Goal: Information Seeking & Learning: Learn about a topic

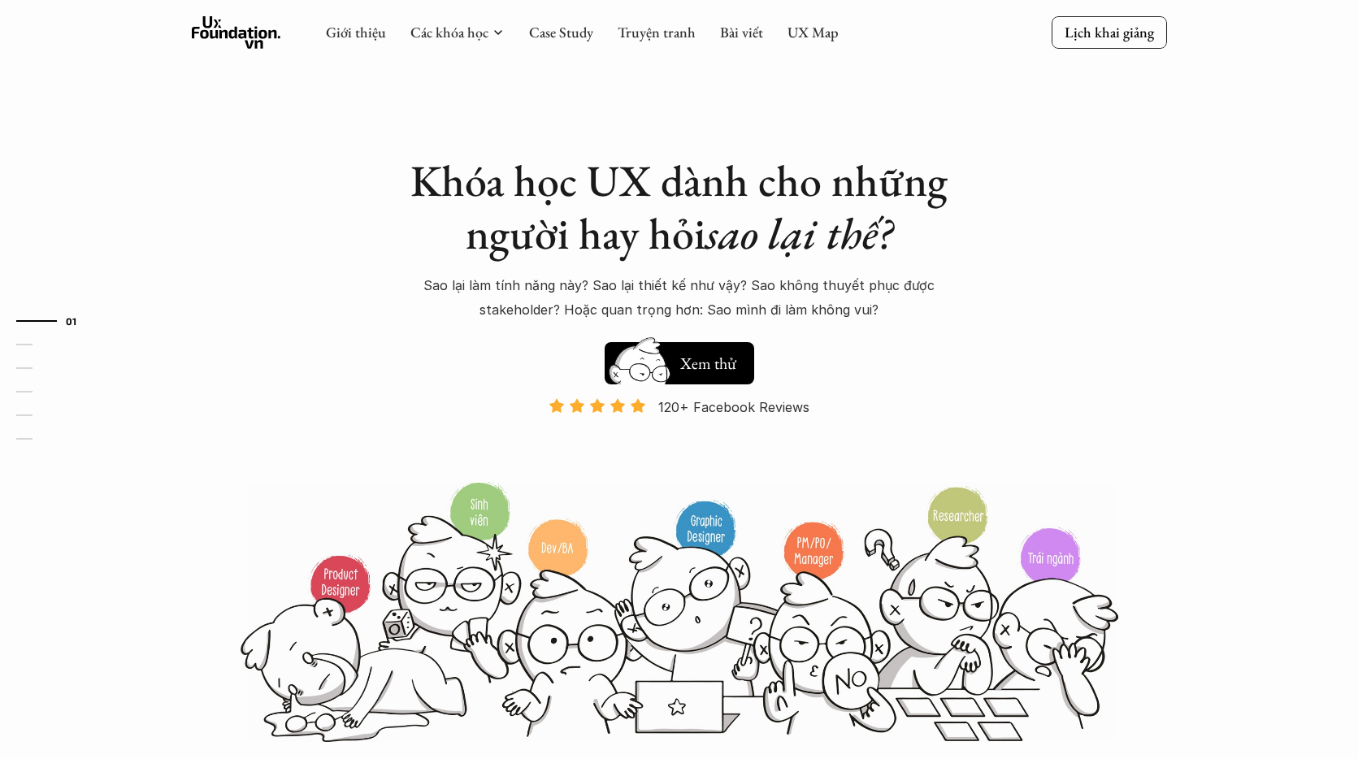
click at [498, 33] on polyline at bounding box center [498, 32] width 7 height 3
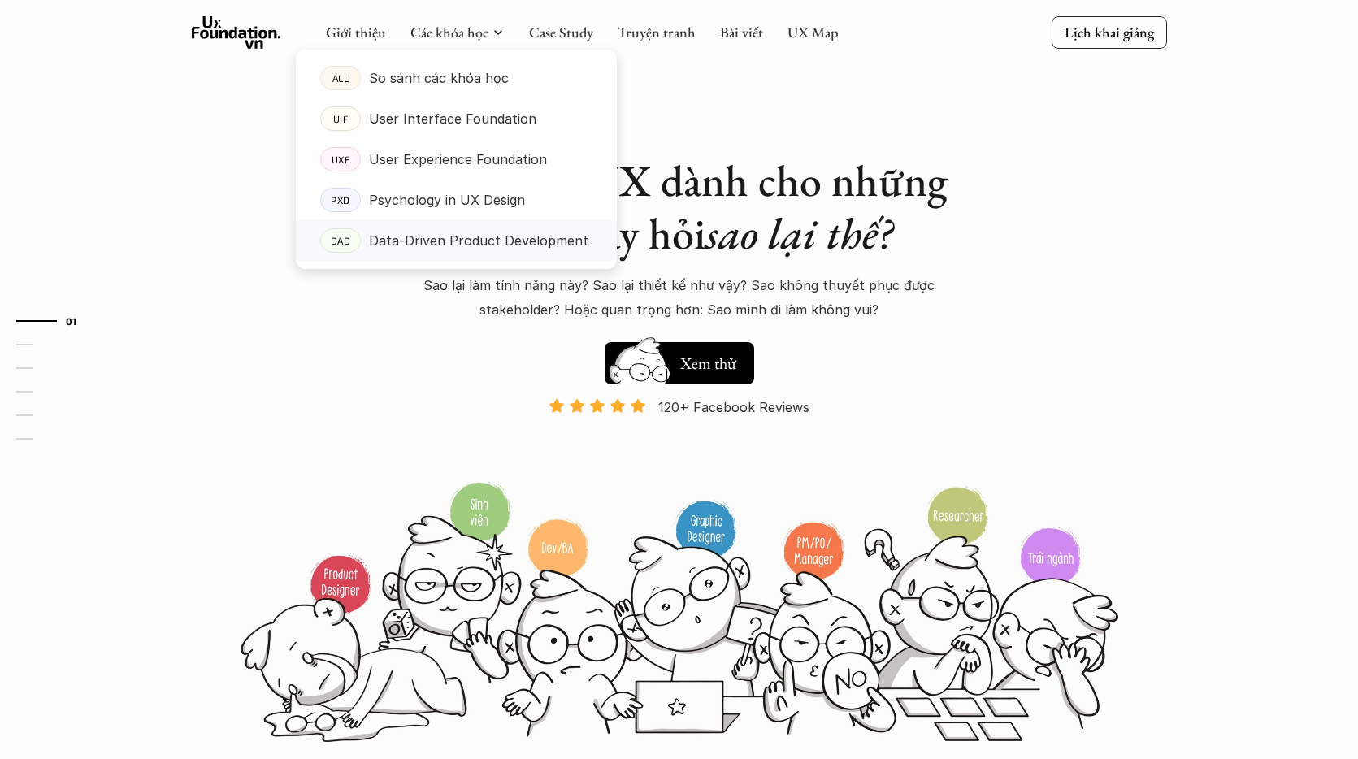
click at [494, 247] on p "Data-Driven Product Development" at bounding box center [478, 240] width 219 height 24
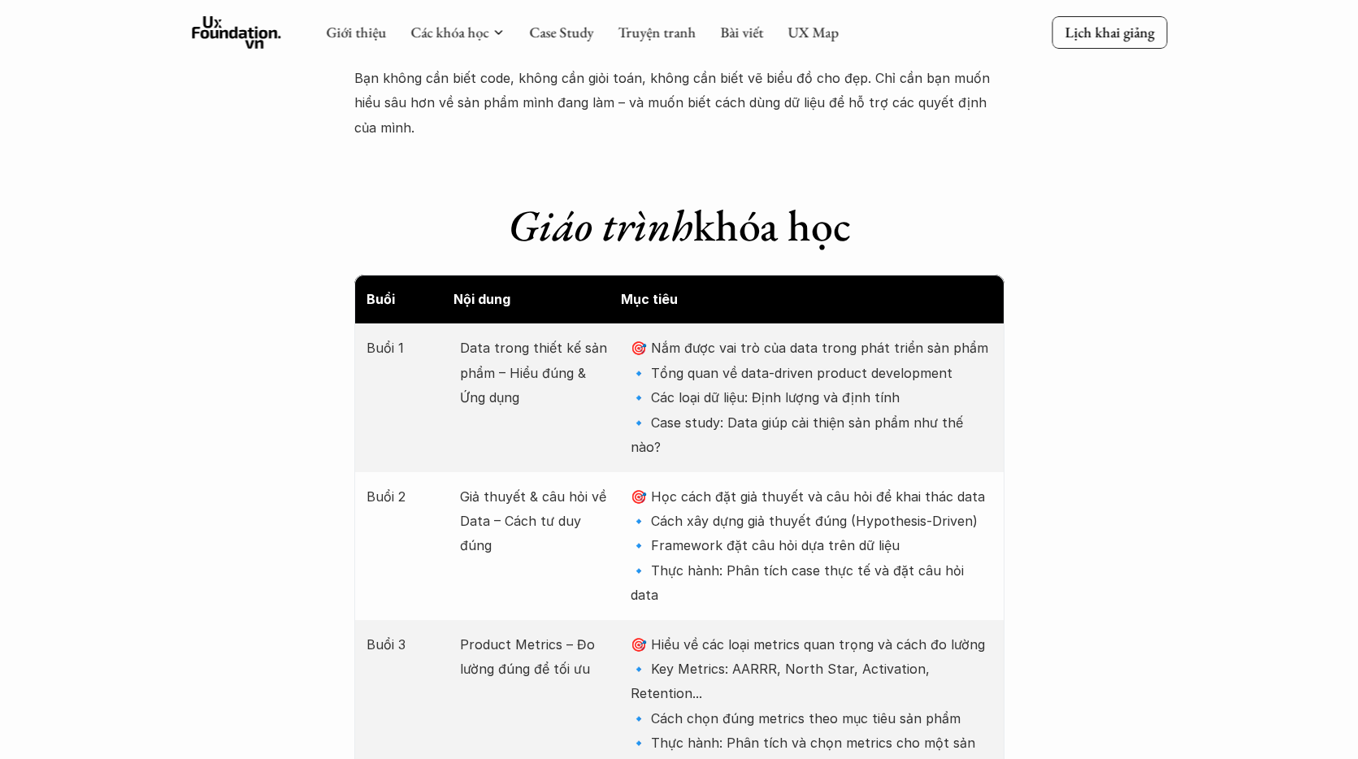
scroll to position [1900, 0]
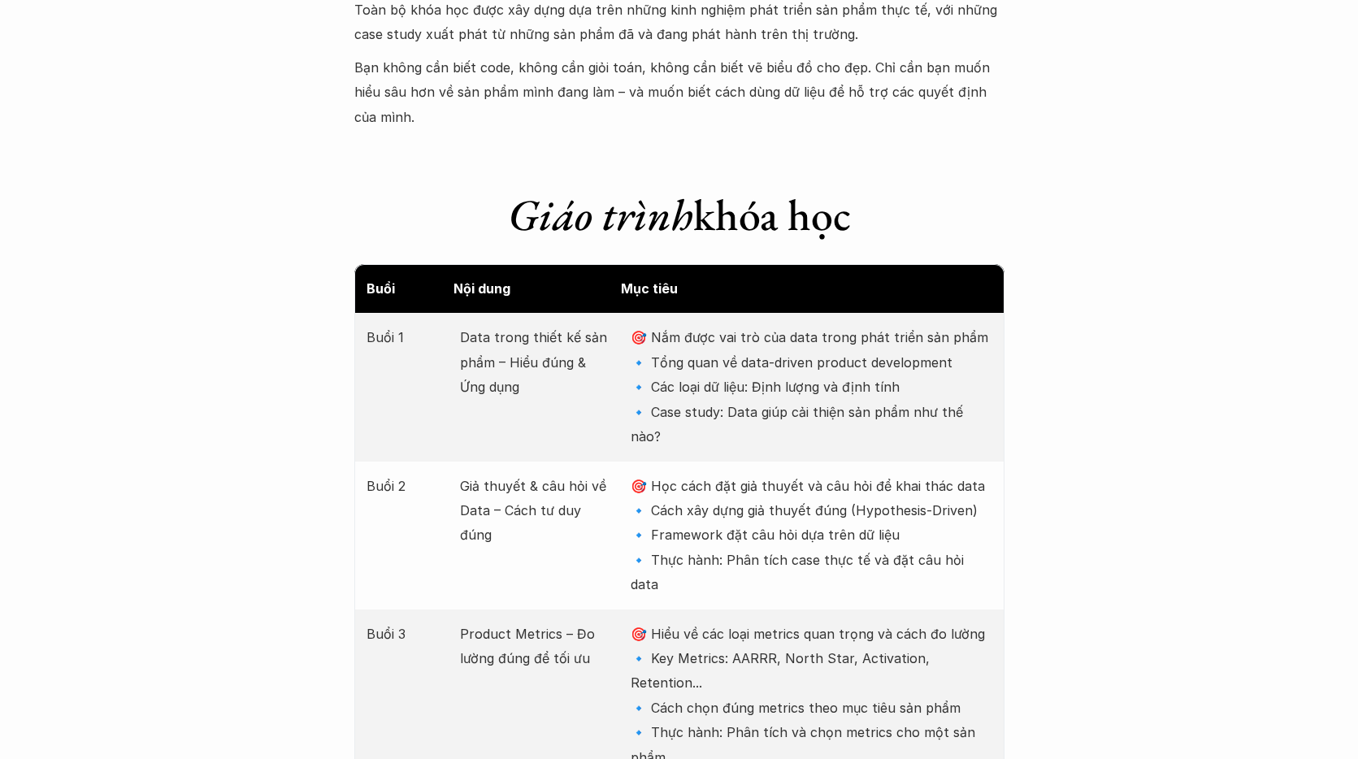
drag, startPoint x: 555, startPoint y: 194, endPoint x: 907, endPoint y: 216, distance: 352.6
click at [974, 202] on h1 "Giáo trình khóa học" at bounding box center [679, 215] width 650 height 53
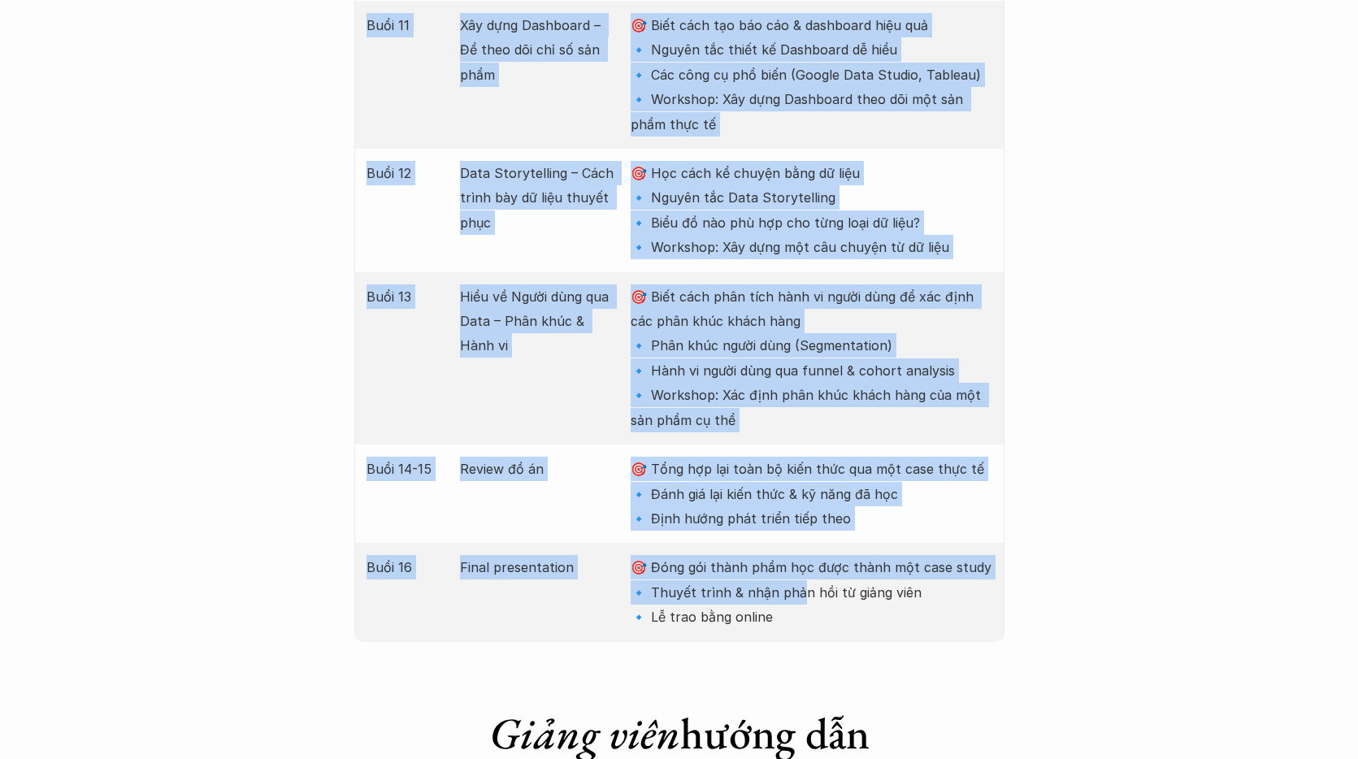
scroll to position [3850, 0]
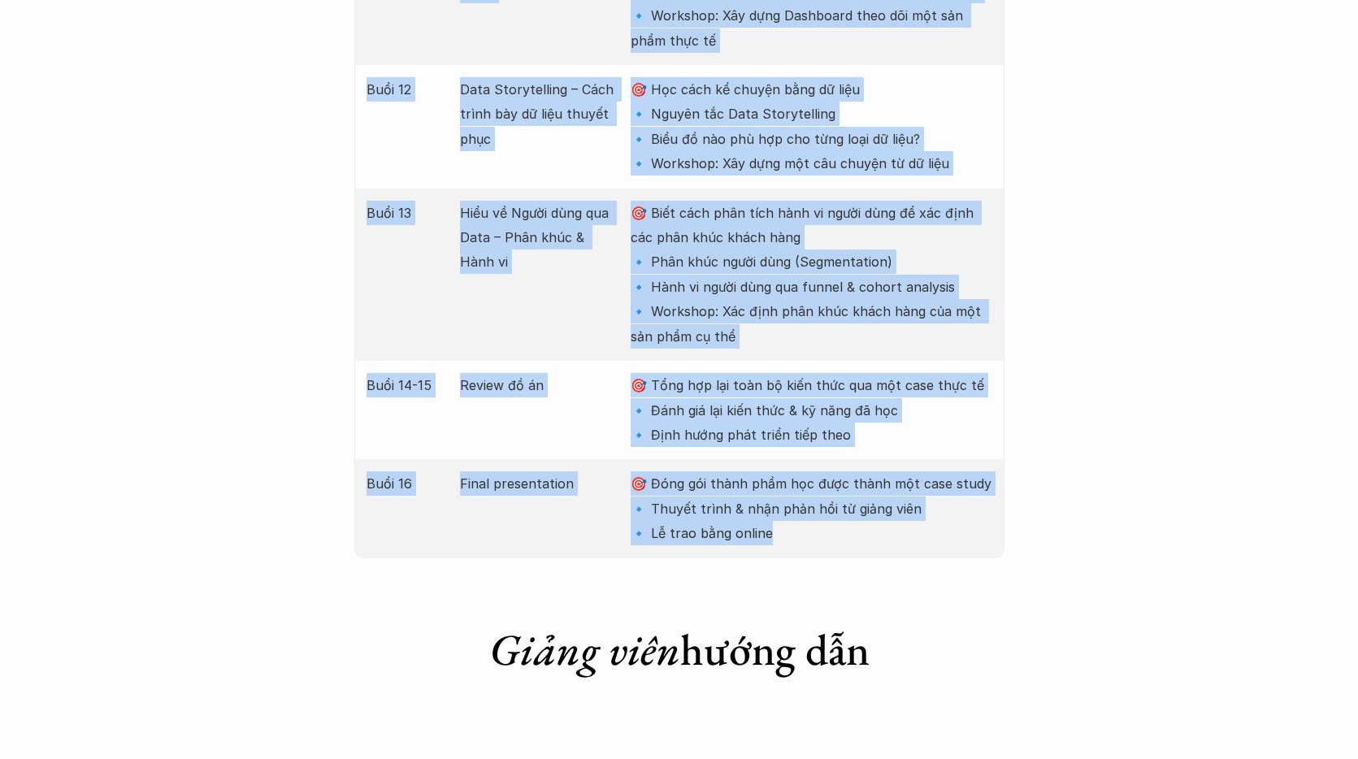
drag, startPoint x: 367, startPoint y: 177, endPoint x: 840, endPoint y: 413, distance: 528.5
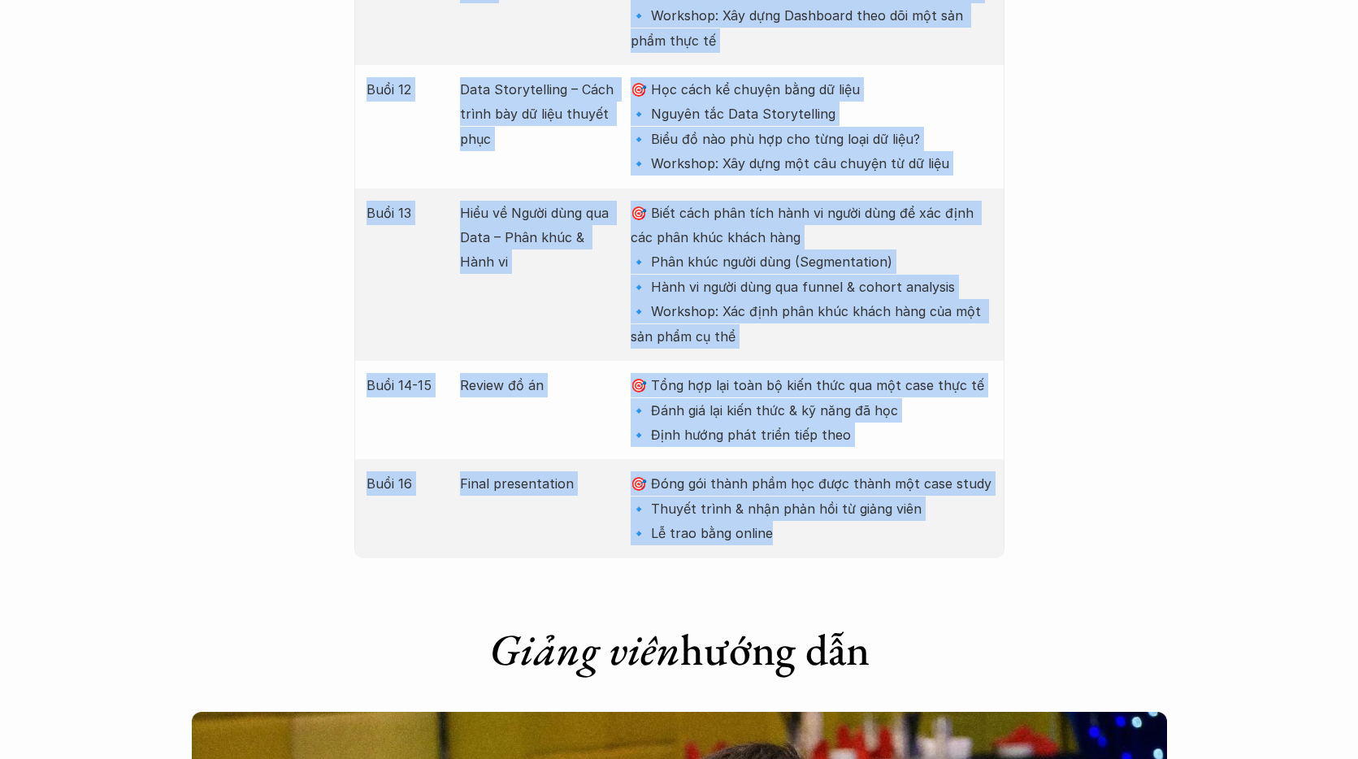
copy div "Lore Ips dolo Sit amet Cons 8 Adip elits doeiu te inc utla – Etdo magn & Ali en…"
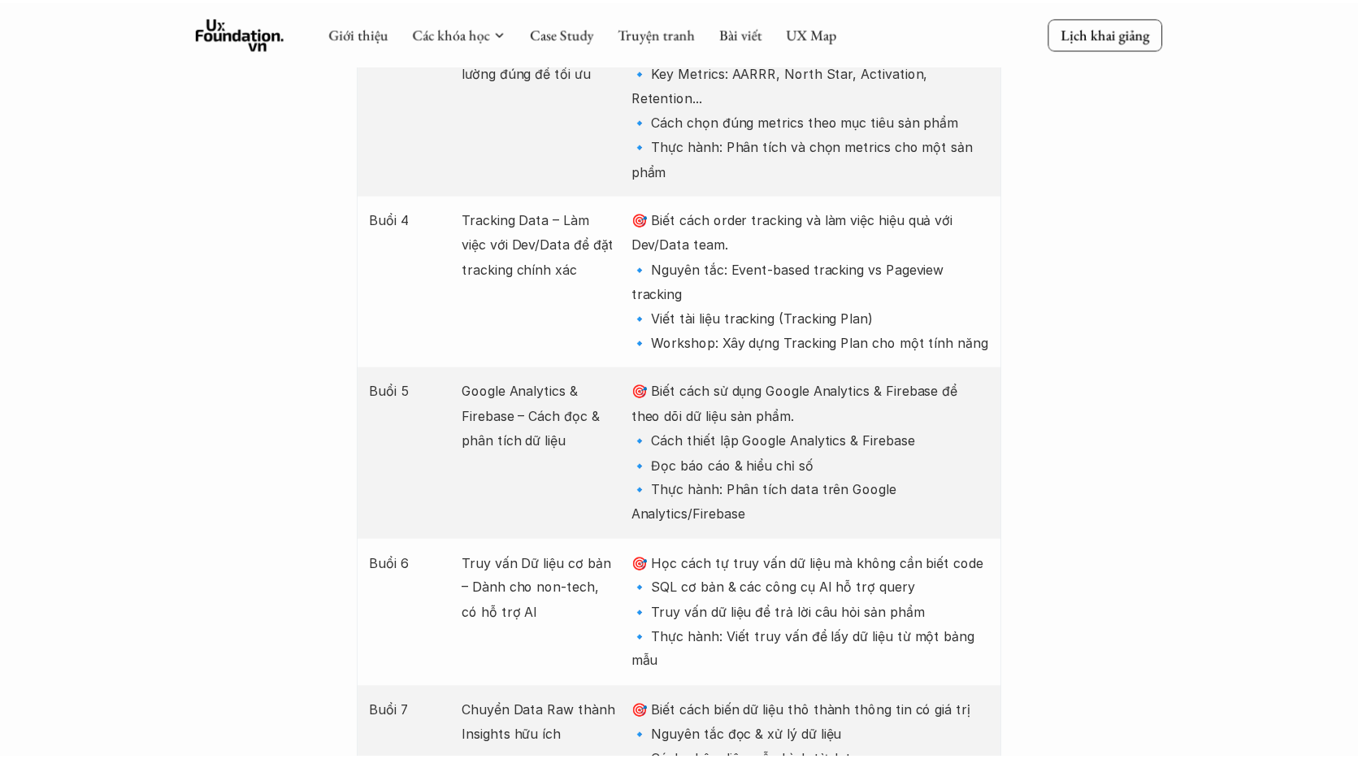
scroll to position [1928, 0]
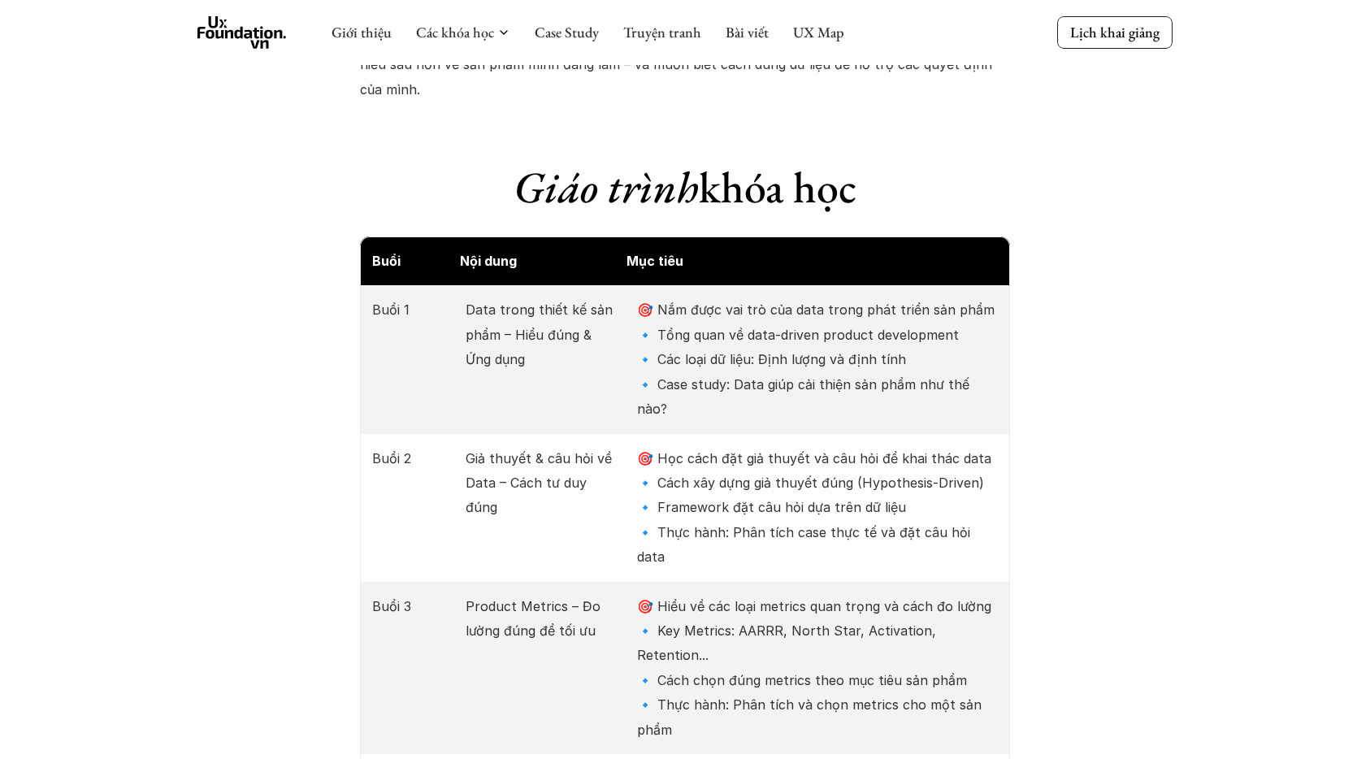
drag, startPoint x: 508, startPoint y: 167, endPoint x: 901, endPoint y: 171, distance: 392.6
click at [920, 169] on h1 "Giáo trình khóa học" at bounding box center [685, 187] width 650 height 53
copy h1 "Giáo trình khóa học"
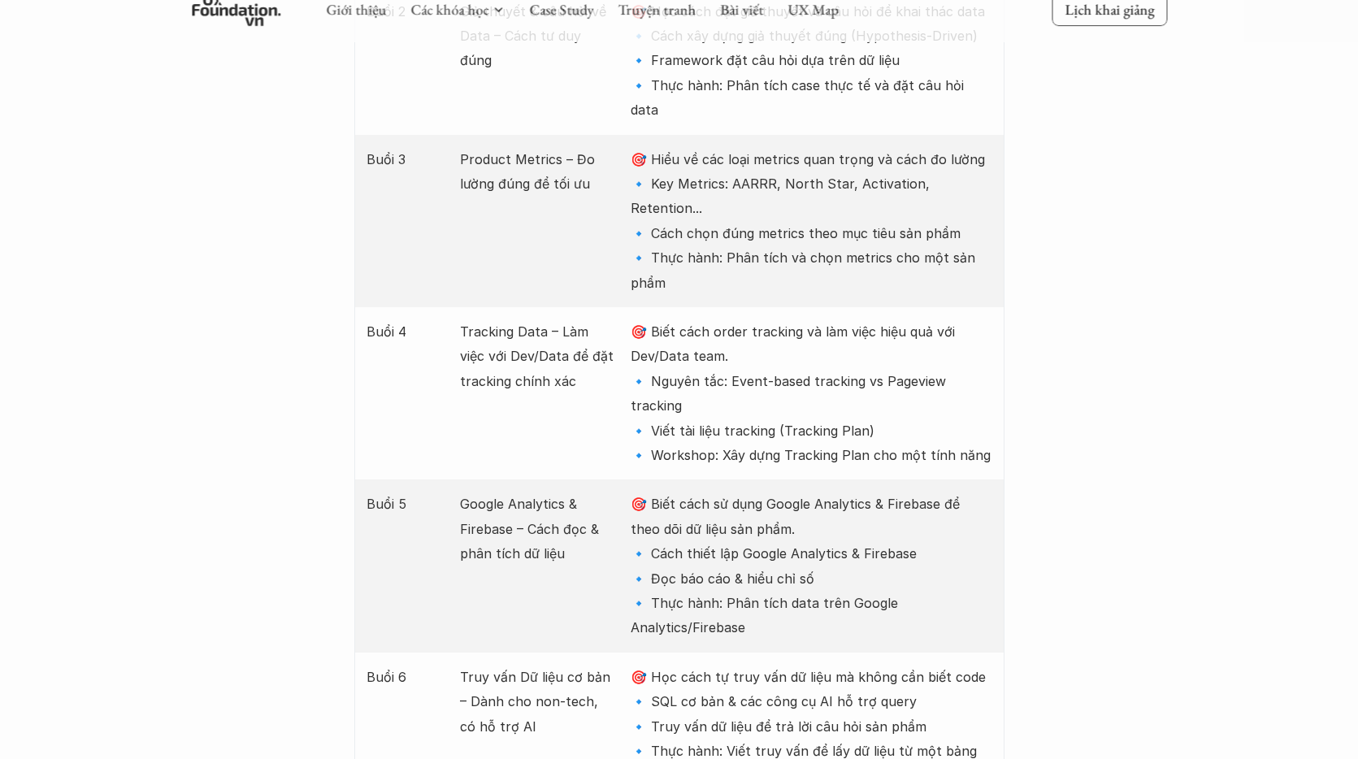
scroll to position [2654, 0]
